Goal: Ask a question

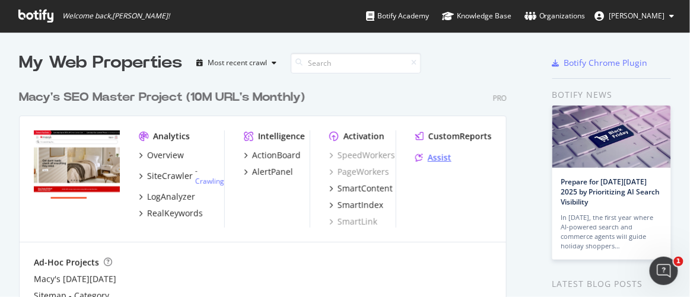
click at [441, 158] on div "Assist" at bounding box center [440, 158] width 24 height 12
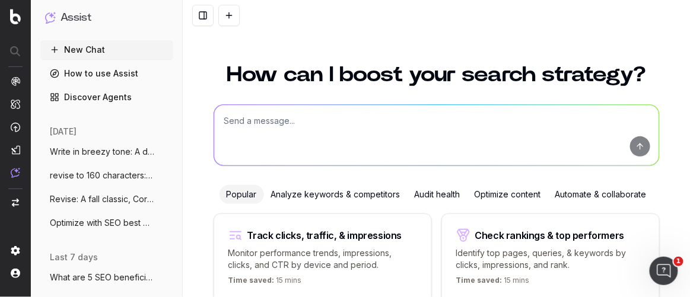
scroll to position [152, 0]
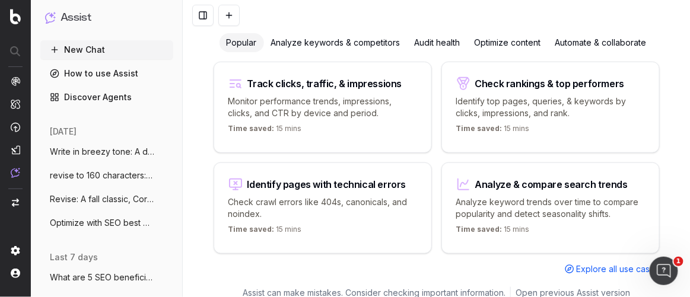
click at [441, 158] on div "Track clicks, traffic, & impressions Monitor performance trends, impressions, c…" at bounding box center [437, 169] width 446 height 214
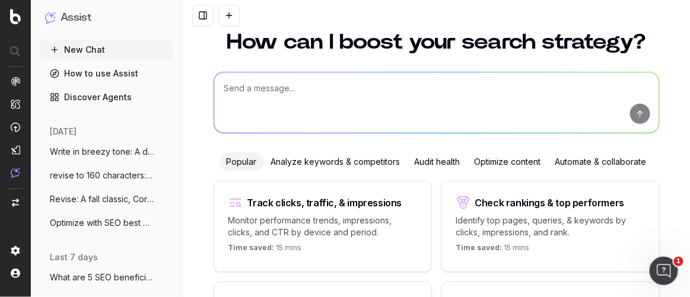
scroll to position [28, 0]
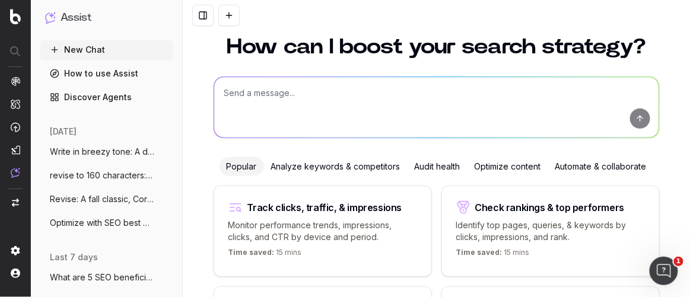
click at [322, 93] on textarea at bounding box center [436, 107] width 445 height 61
paste textarea "Project Initiative Copy Block Reporting Content"
click at [257, 92] on textarea "Project Initiative Copy Block Reporting Content" at bounding box center [436, 107] width 445 height 61
type textarea "Project Initiative Copy Block Reporting Content"
click at [221, 93] on textarea "Project Initiative Copy Block Reporting Content" at bounding box center [436, 107] width 445 height 61
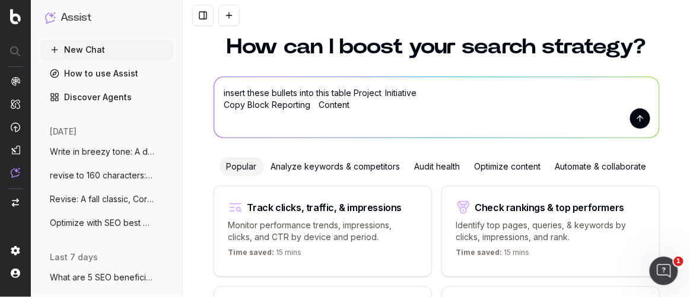
paste textarea "ublishing 5x articles a week in Contentful Includes building briefs, writing th…"
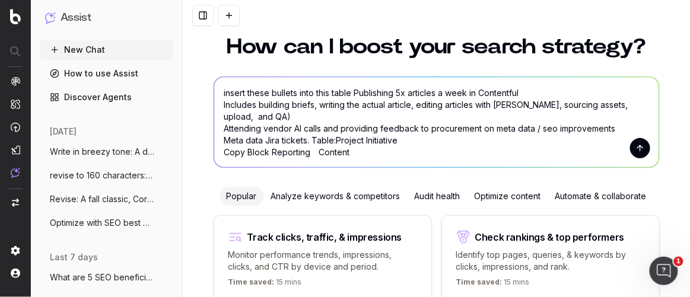
type textarea "insert these bullets into this table Publishing 5x articles a week in Contentfu…"
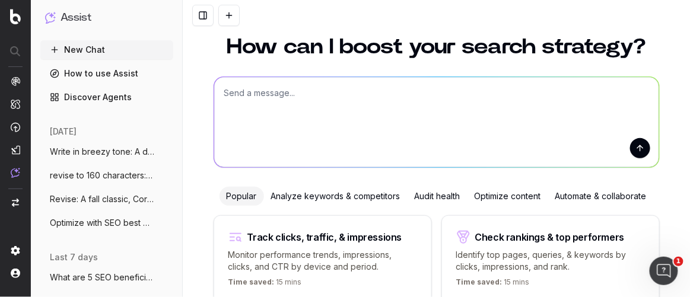
scroll to position [2, 0]
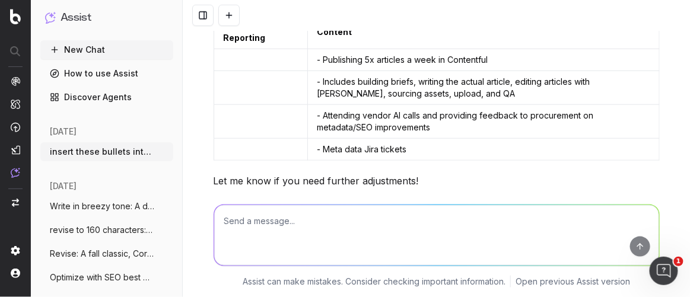
scroll to position [197, 0]
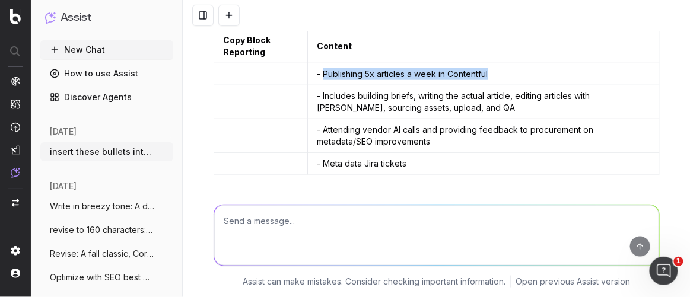
drag, startPoint x: 498, startPoint y: 73, endPoint x: 319, endPoint y: 71, distance: 178.6
click at [319, 71] on td "- Publishing 5x articles a week in Contentful" at bounding box center [483, 74] width 352 height 22
copy td "Publishing 5x articles a week in Contentful"
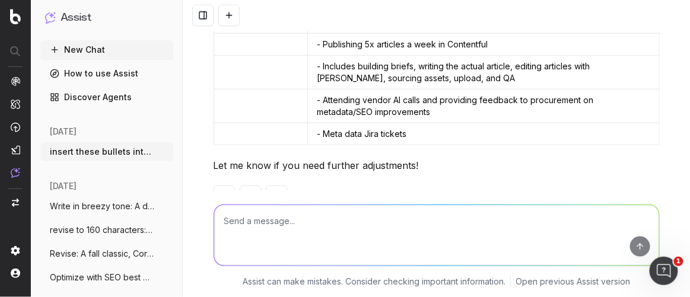
click at [250, 224] on textarea at bounding box center [436, 235] width 445 height 61
paste textarea "Copy Block Reporting Content Author Bios on Hub Content Copy Block Clean Up Con…"
type textarea "Add more to list for Blog article planning: Copy Block Reporting Content Author…"
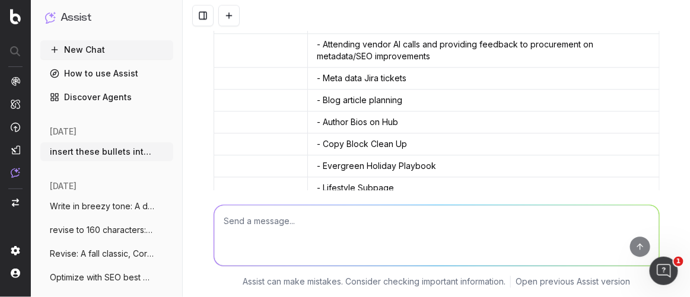
scroll to position [688, 0]
click at [160, 154] on icon "button" at bounding box center [164, 151] width 9 height 9
click at [172, 154] on span "Delete" at bounding box center [183, 152] width 26 height 12
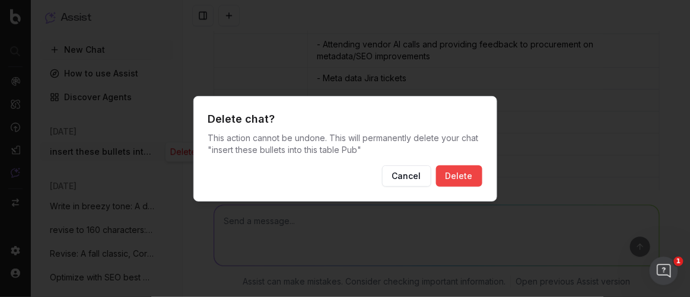
click at [460, 180] on button "Delete" at bounding box center [459, 175] width 46 height 21
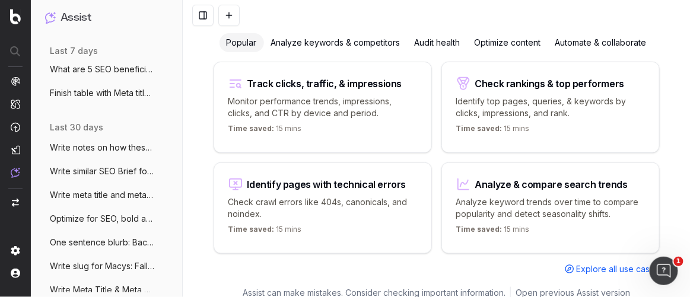
scroll to position [263, 0]
